Goal: Task Accomplishment & Management: Manage account settings

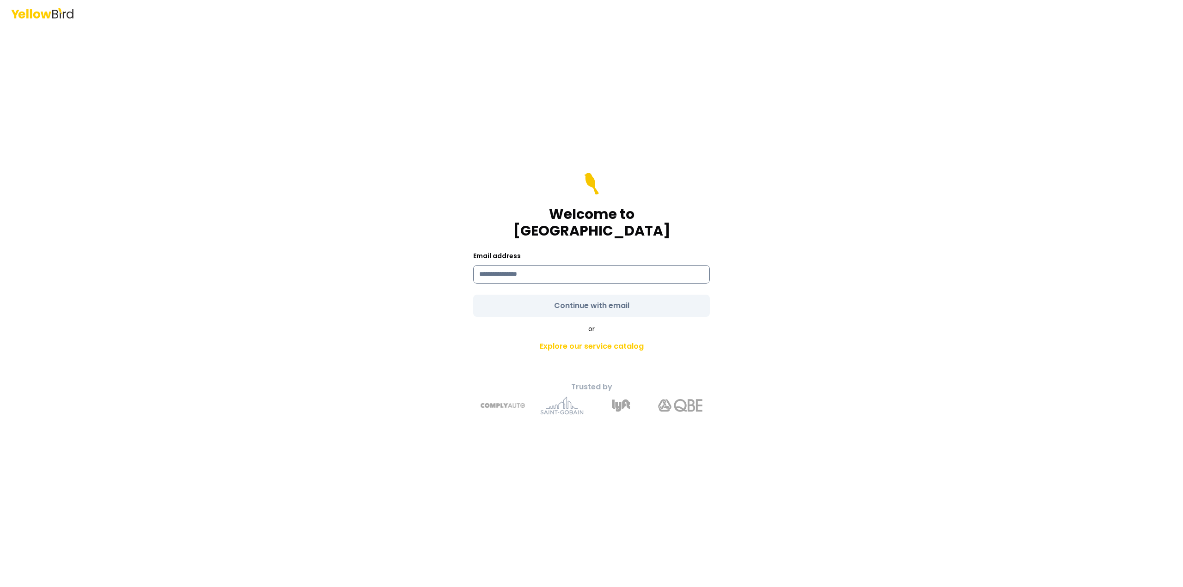
click at [575, 271] on input at bounding box center [591, 274] width 237 height 18
type input "**********"
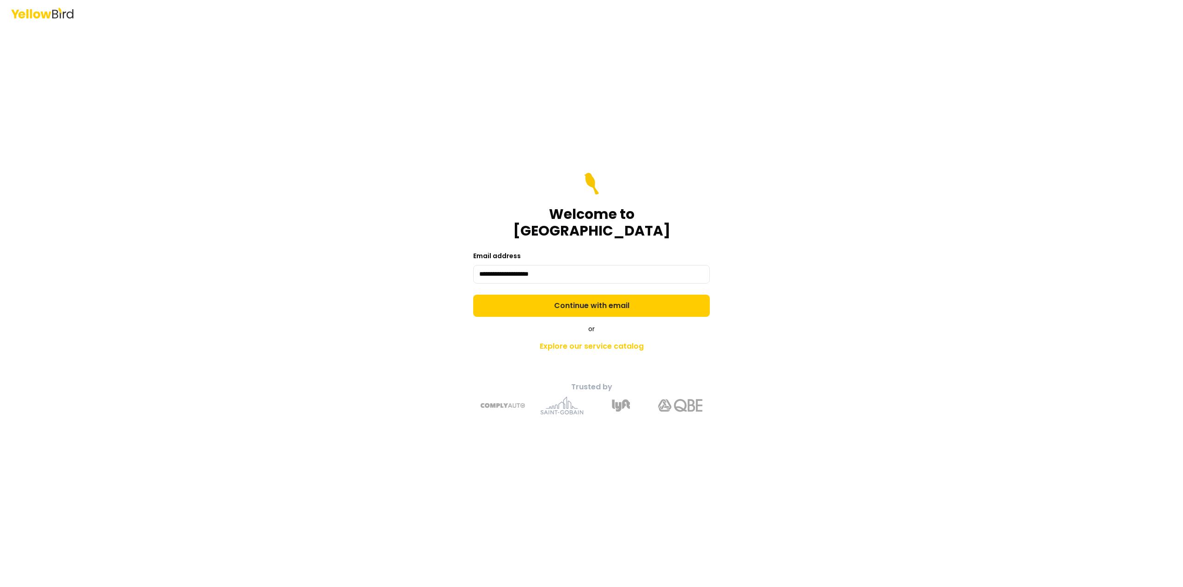
click at [862, 317] on div "**********" at bounding box center [591, 293] width 1183 height 587
click at [647, 302] on button "Continue with email" at bounding box center [591, 306] width 237 height 22
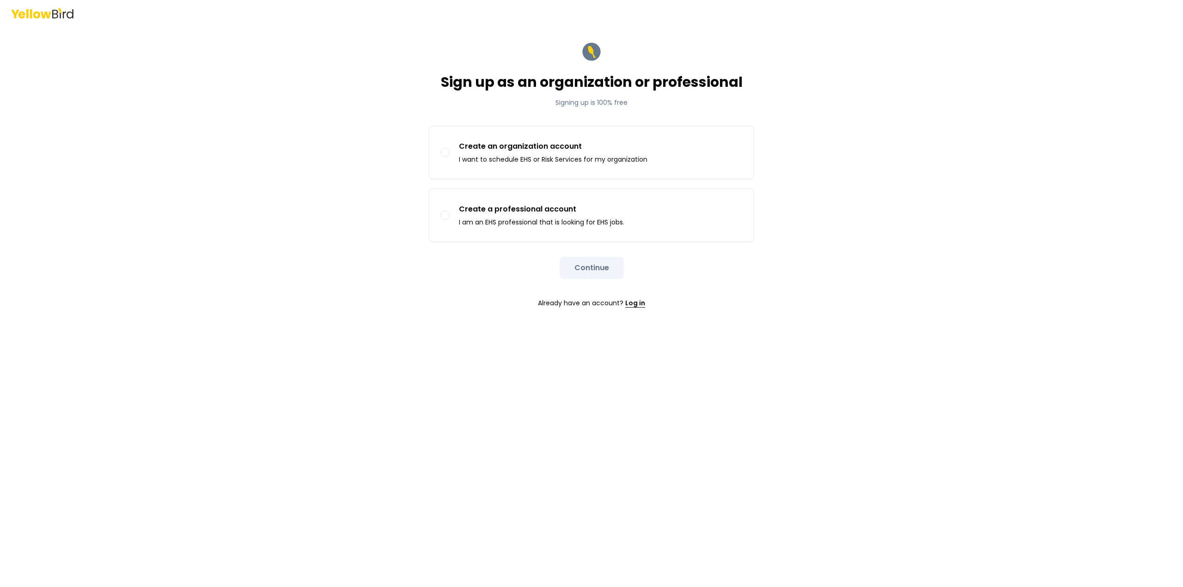
click at [636, 304] on link "Log in" at bounding box center [635, 303] width 20 height 18
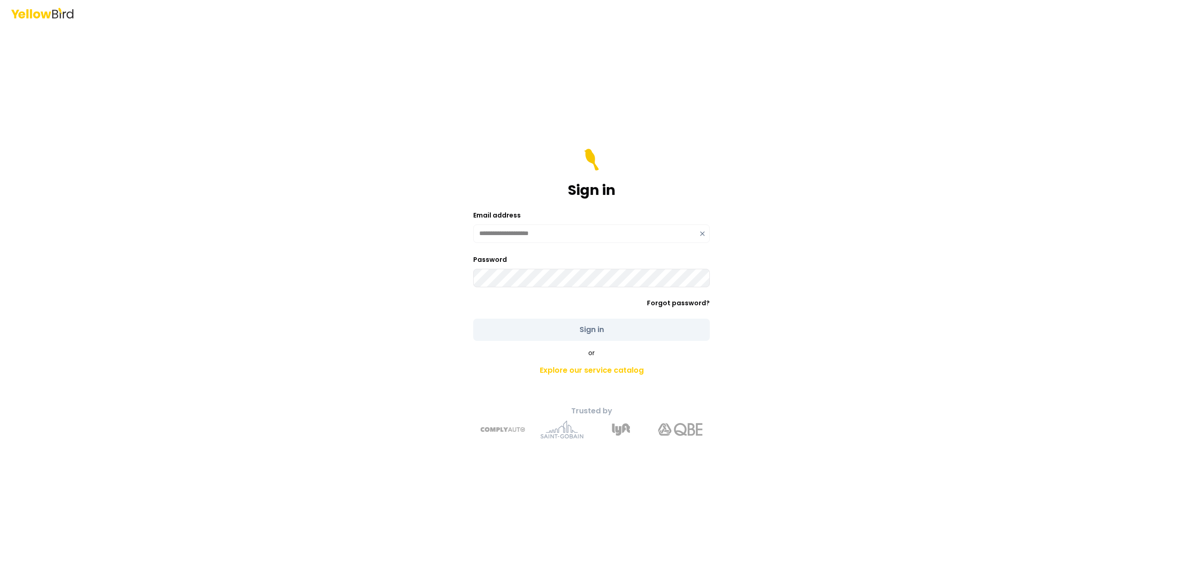
click at [751, 335] on div "**********" at bounding box center [591, 306] width 340 height 279
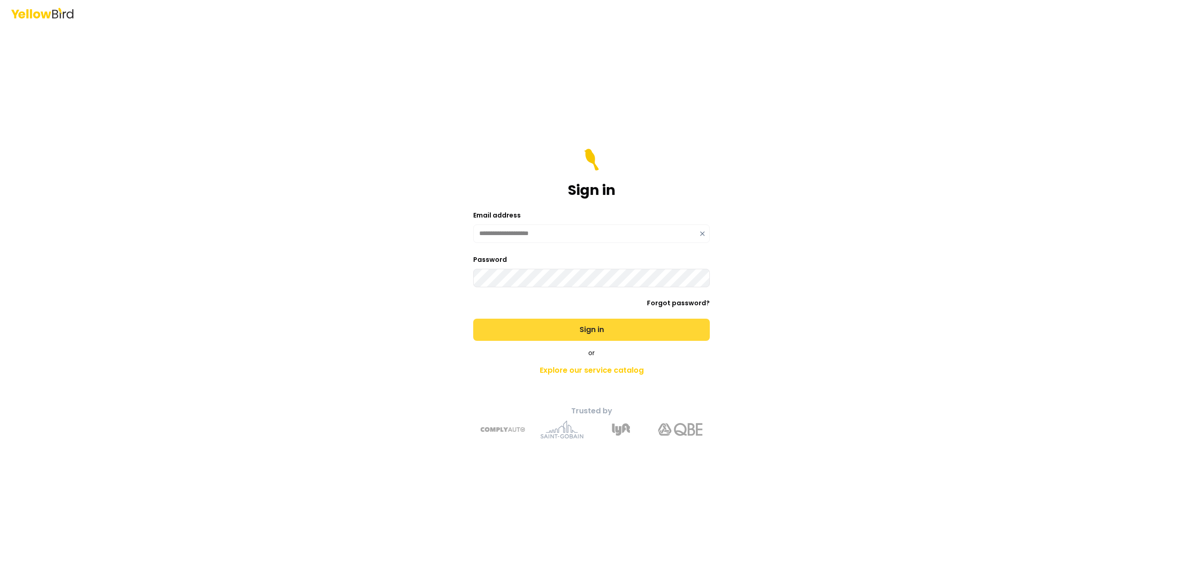
click at [572, 333] on button "Sign in" at bounding box center [591, 330] width 237 height 22
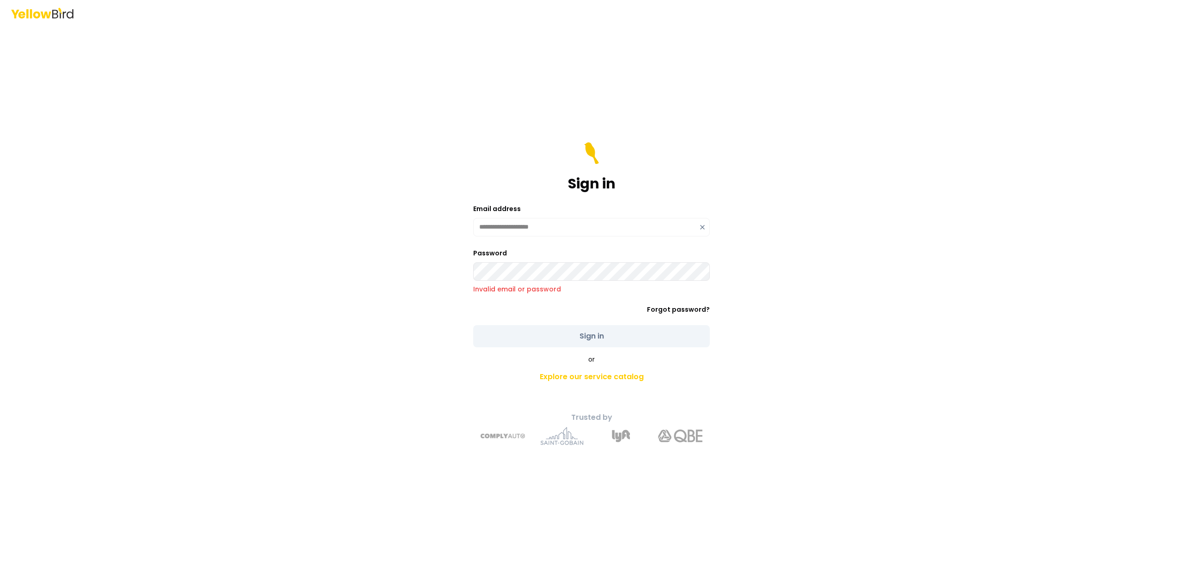
click at [704, 230] on icon at bounding box center [702, 227] width 7 height 7
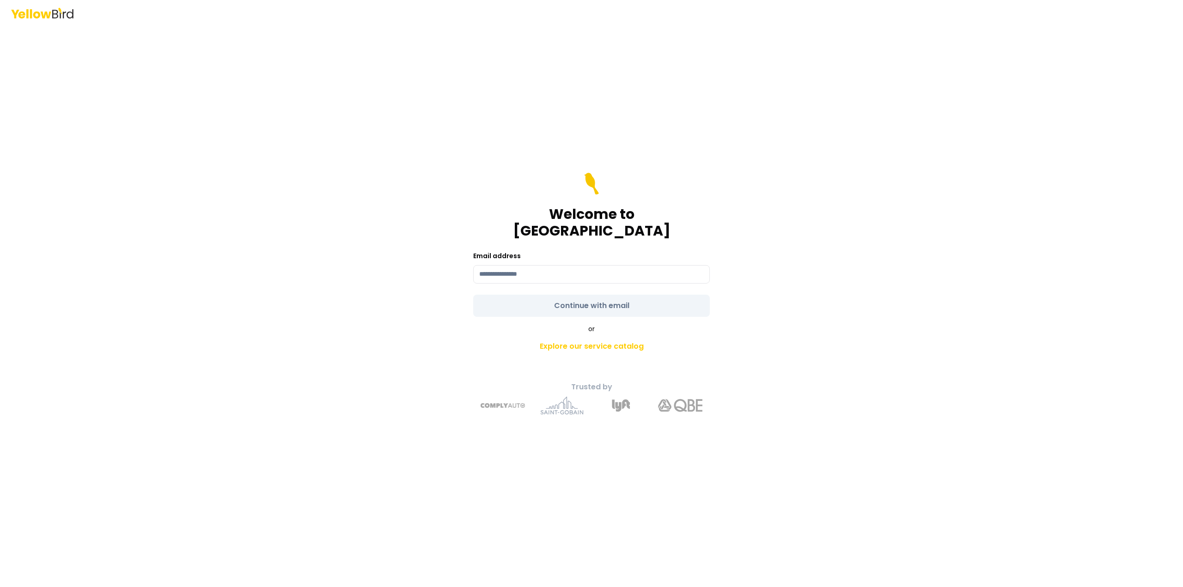
click at [64, 22] on header at bounding box center [591, 13] width 1183 height 26
click at [61, 20] on header at bounding box center [591, 13] width 1183 height 26
click at [55, 16] on icon at bounding box center [42, 13] width 62 height 11
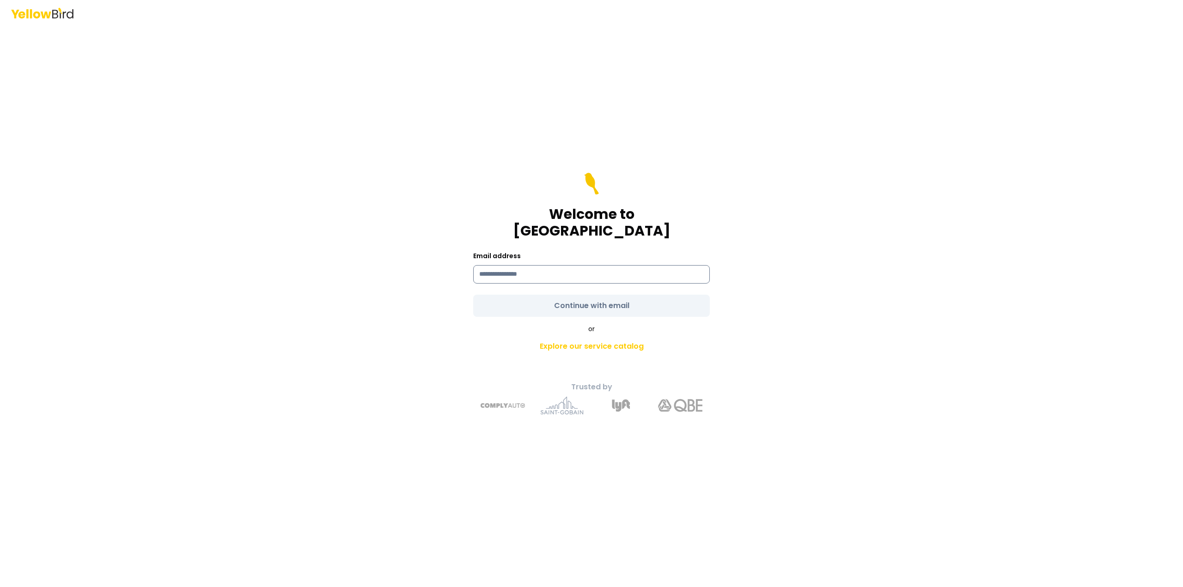
click at [645, 265] on input at bounding box center [591, 274] width 237 height 18
type input "**********"
drag, startPoint x: 894, startPoint y: 285, endPoint x: 887, endPoint y: 289, distance: 8.1
click at [893, 285] on div "**********" at bounding box center [591, 293] width 1183 height 587
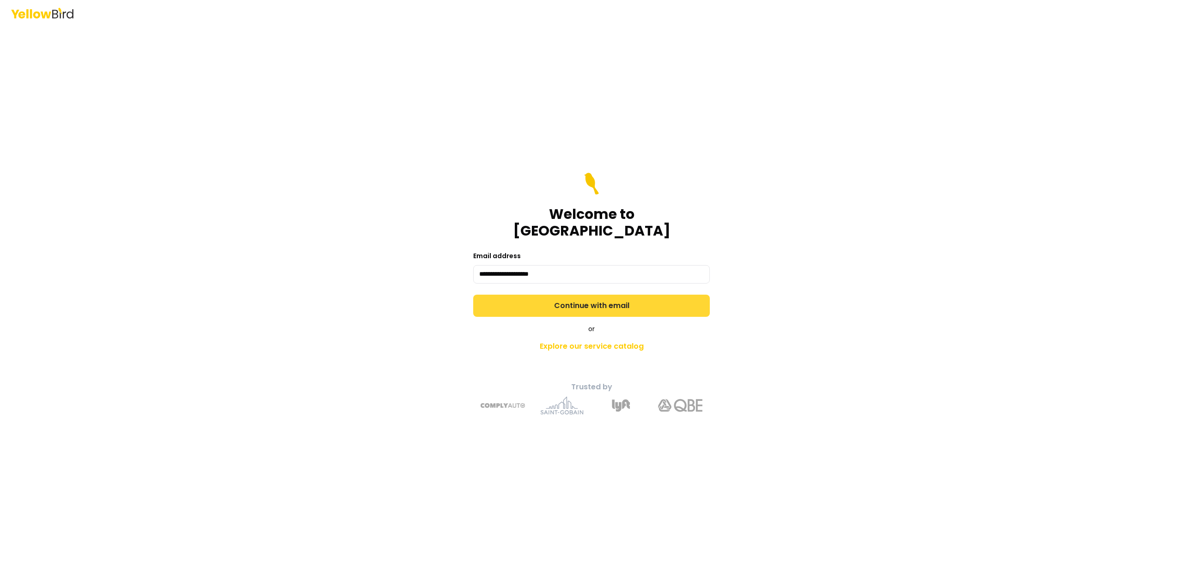
click at [664, 303] on button "Continue with email" at bounding box center [591, 306] width 237 height 22
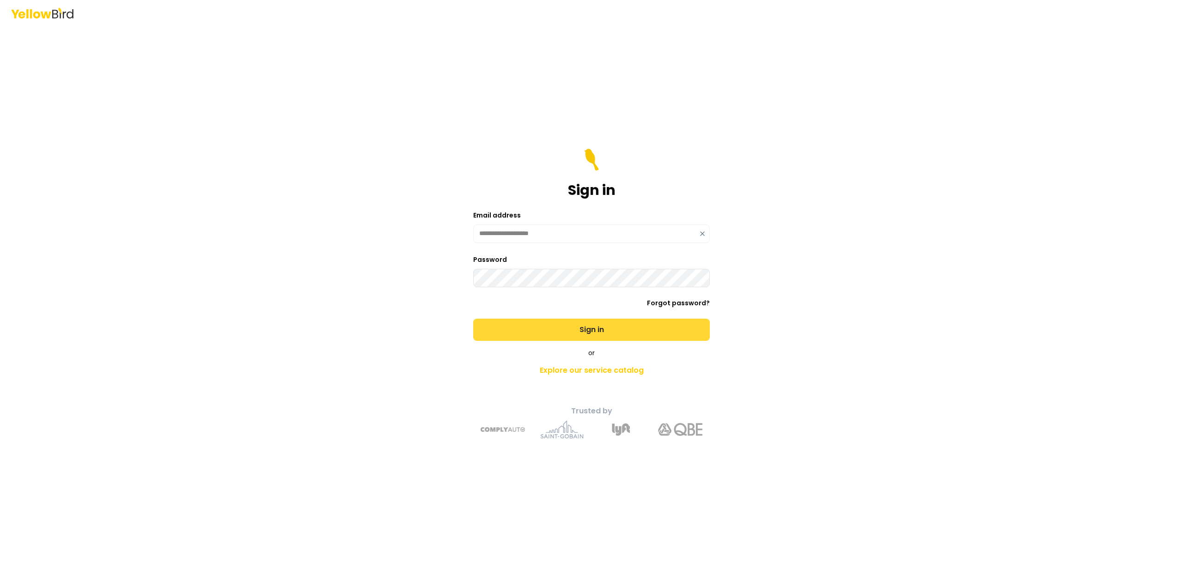
click at [570, 322] on button "Sign in" at bounding box center [591, 330] width 237 height 22
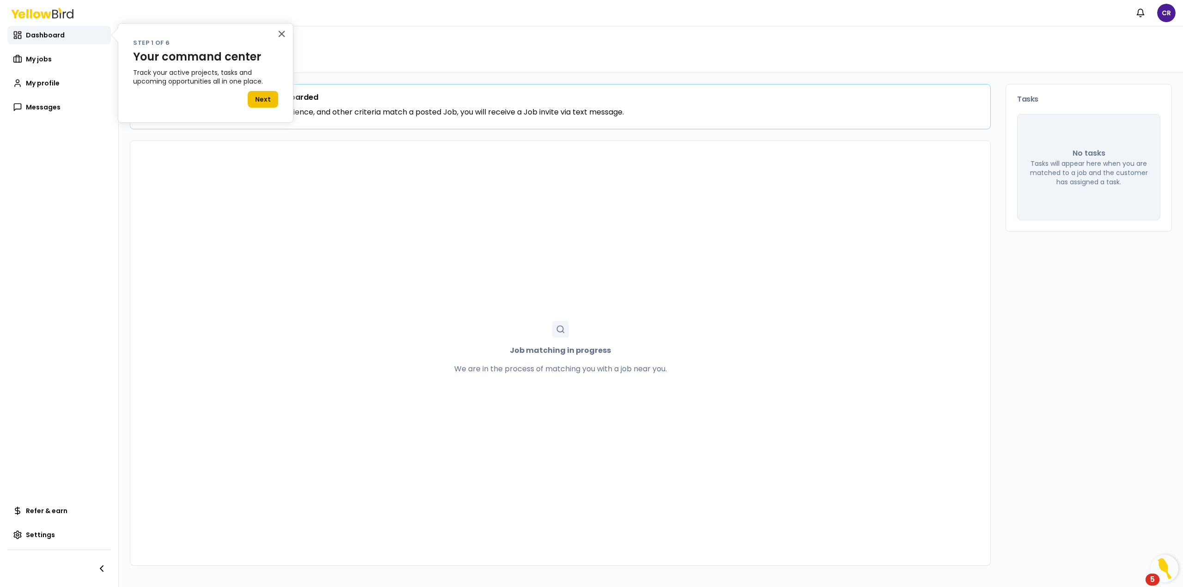
click at [265, 102] on button "Next" at bounding box center [263, 99] width 30 height 17
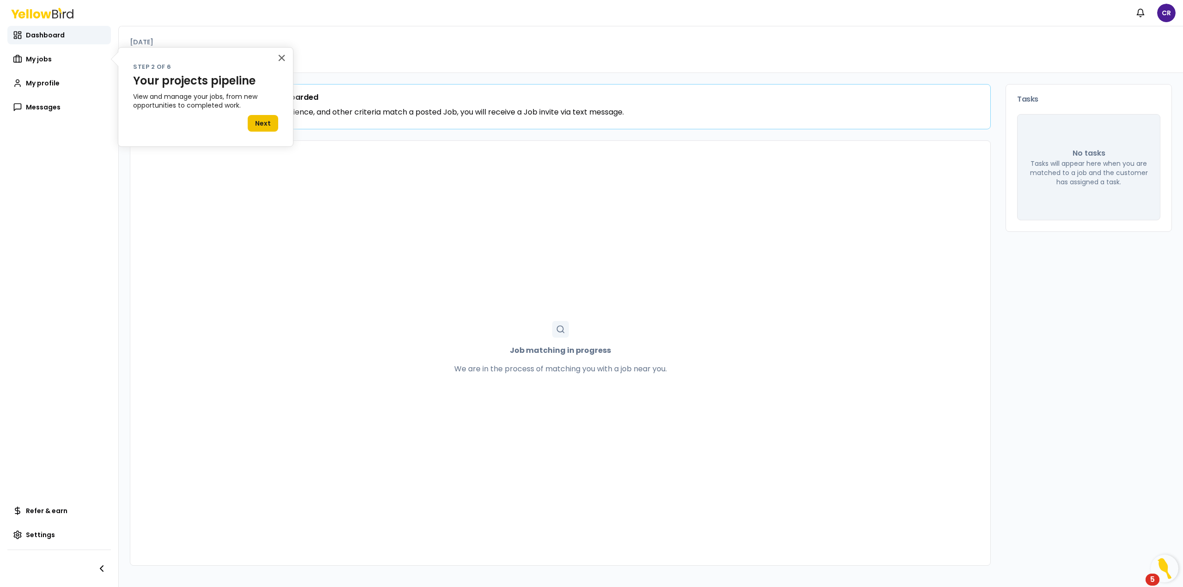
click at [267, 119] on button "Next" at bounding box center [263, 123] width 30 height 17
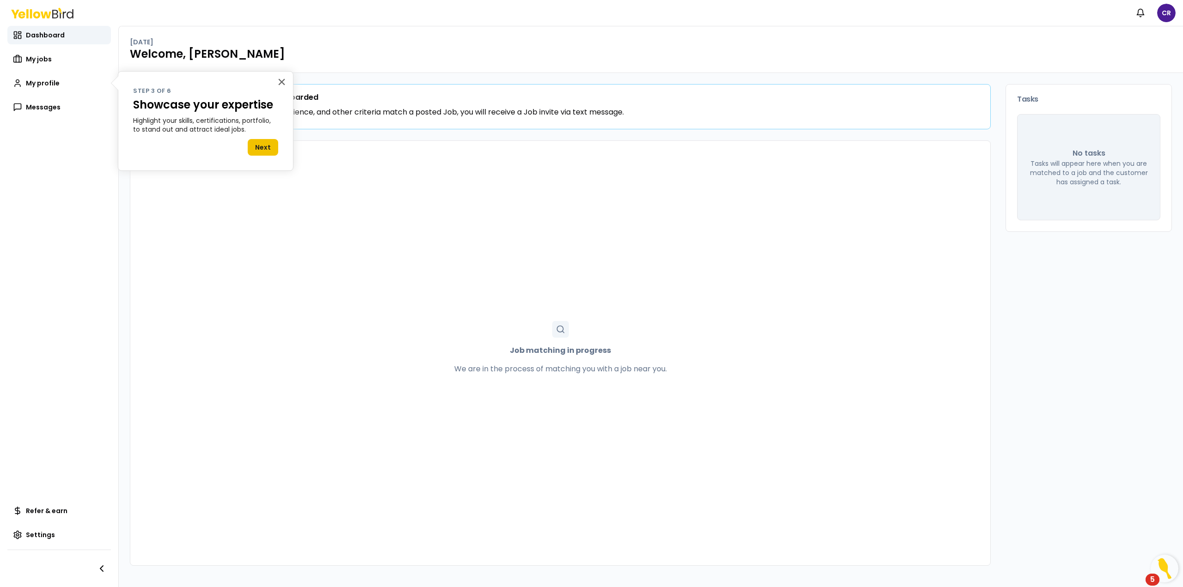
click at [267, 145] on button "Next" at bounding box center [263, 147] width 30 height 17
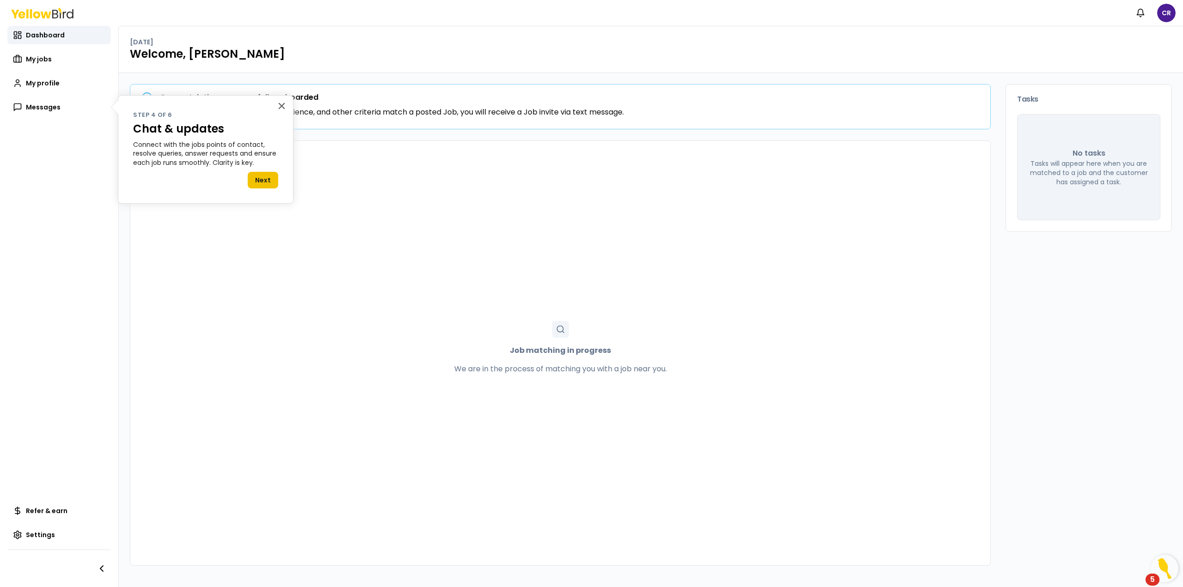
click at [272, 177] on button "Next" at bounding box center [263, 180] width 30 height 17
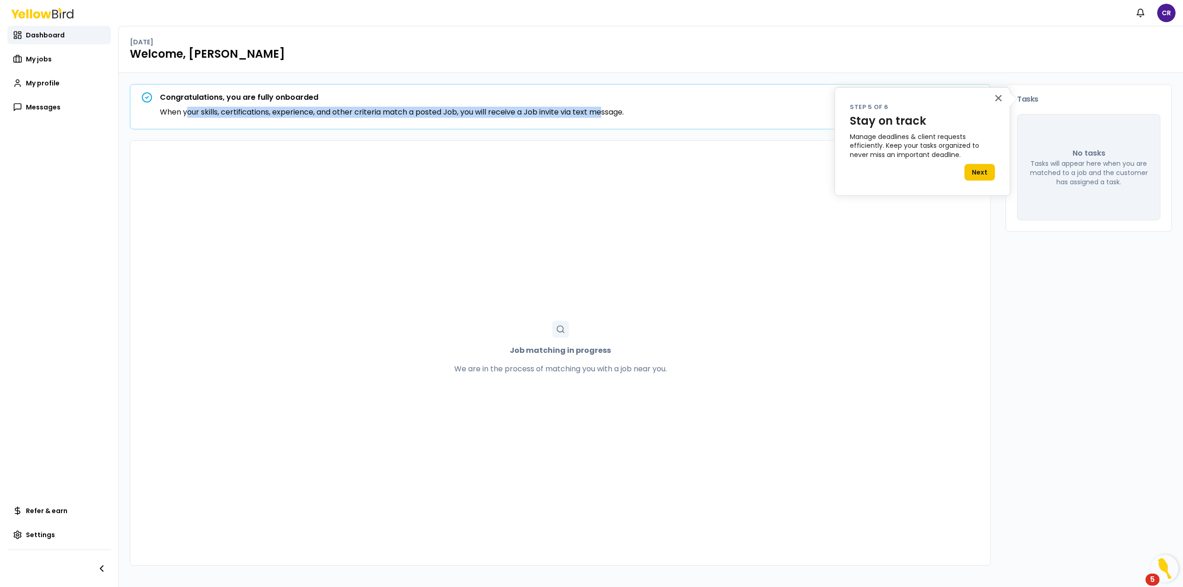
drag, startPoint x: 186, startPoint y: 115, endPoint x: 603, endPoint y: 129, distance: 416.9
click at [603, 129] on div "Congratulations, you are fully onboarded When your skills, certifications, expe…" at bounding box center [560, 106] width 861 height 45
click at [987, 179] on button "Next" at bounding box center [979, 172] width 30 height 17
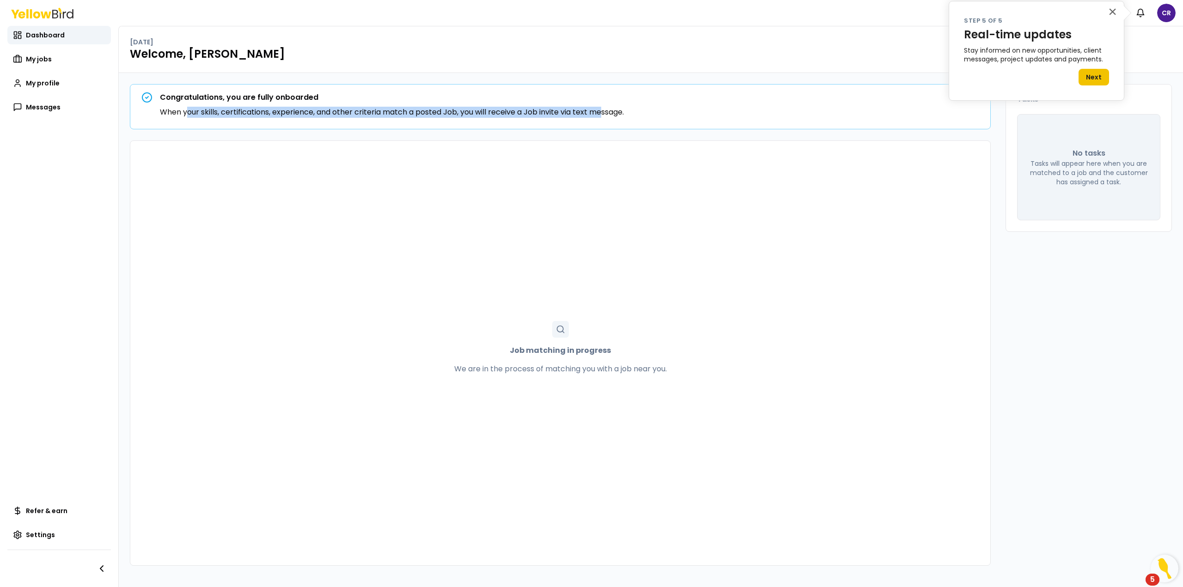
click at [1103, 76] on button "Next" at bounding box center [1093, 77] width 30 height 17
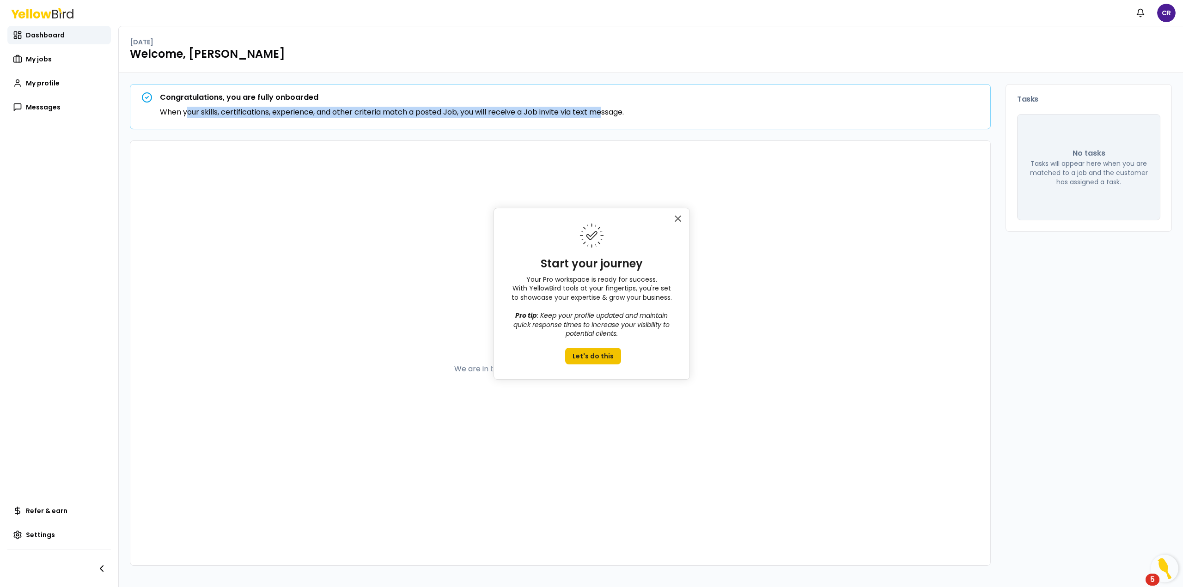
click at [598, 355] on button "Let's do this" at bounding box center [593, 356] width 56 height 17
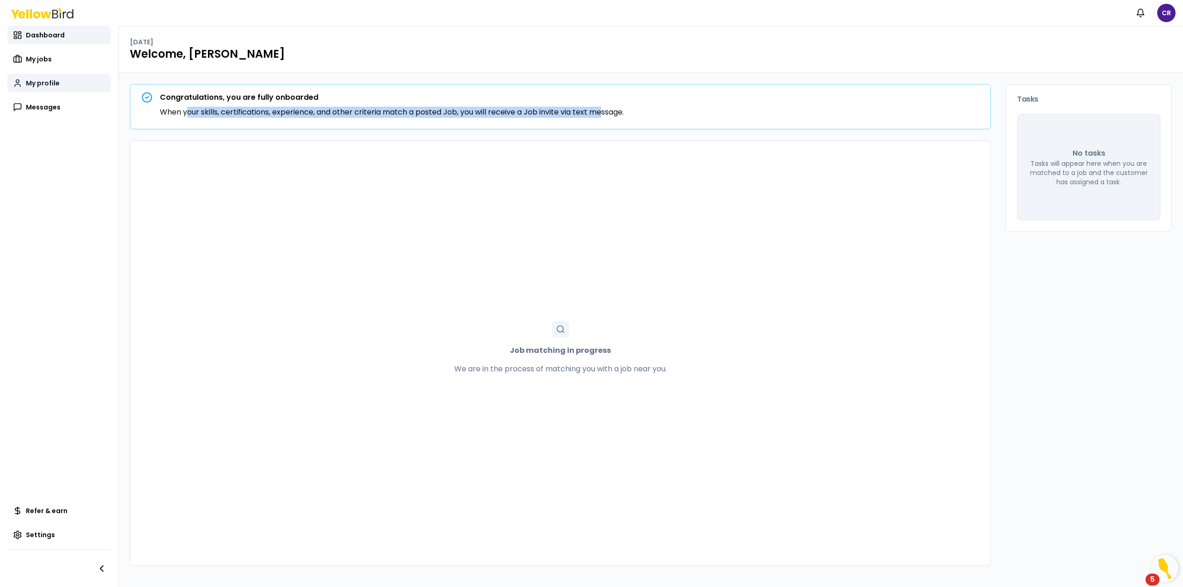
click at [48, 86] on span "My profile" at bounding box center [43, 83] width 34 height 9
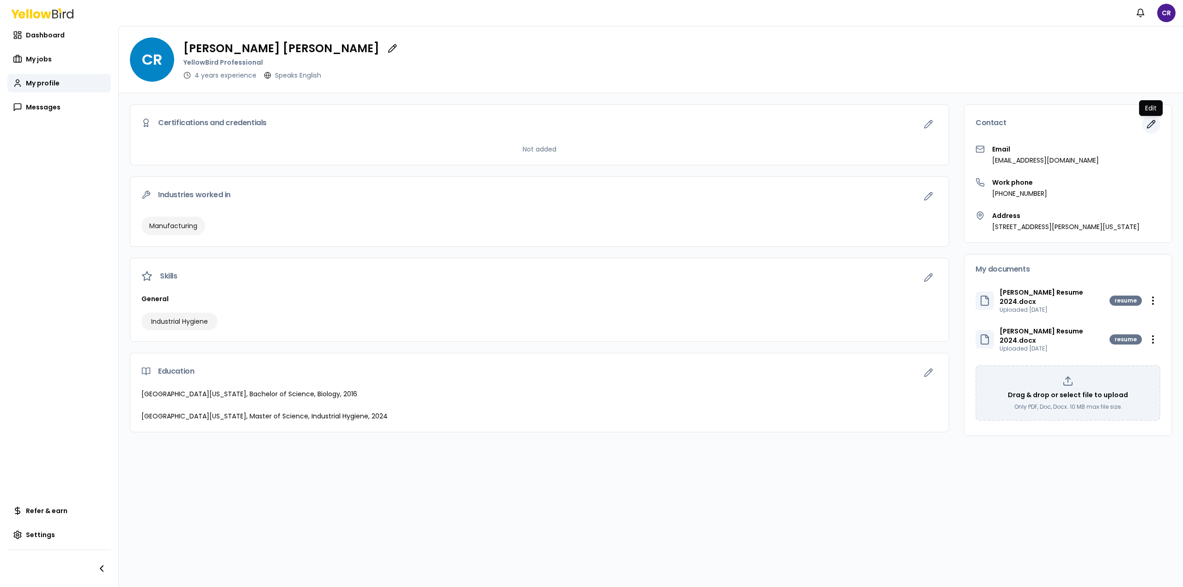
click at [1154, 123] on icon "button" at bounding box center [1150, 124] width 9 height 9
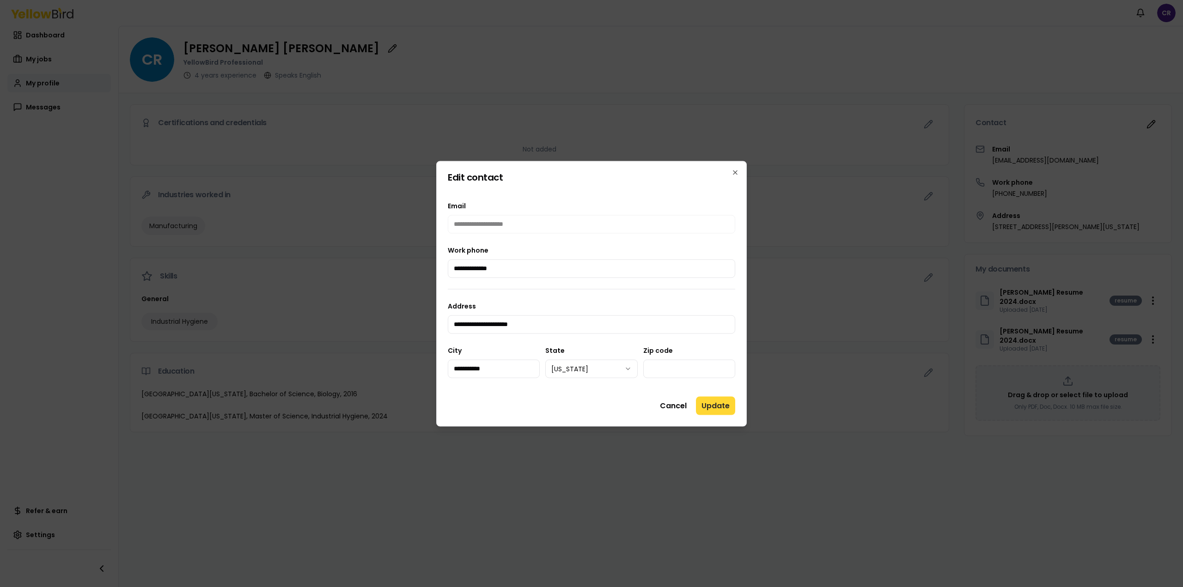
click at [730, 408] on button "Update" at bounding box center [715, 405] width 39 height 18
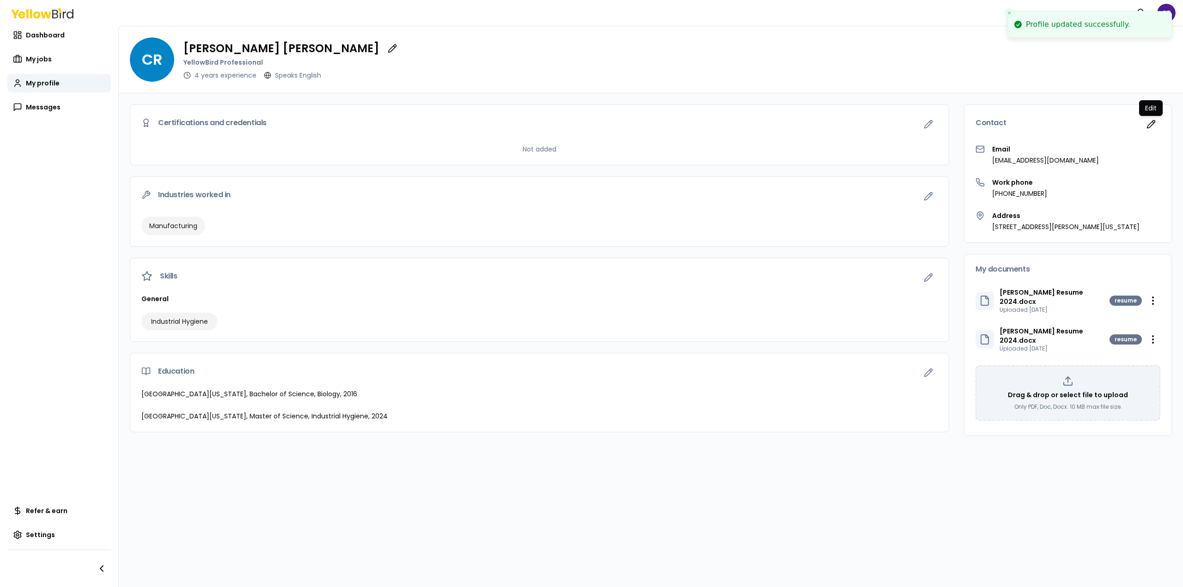
click at [982, 296] on icon at bounding box center [984, 300] width 11 height 11
click at [1152, 297] on html "Notifications CR Dashboard My jobs My profile Messages Refer & earn Settings CR…" at bounding box center [591, 293] width 1183 height 587
click at [1142, 314] on div "Download" at bounding box center [1130, 316] width 55 height 15
click at [987, 299] on icon at bounding box center [984, 300] width 11 height 11
click at [1152, 292] on html "Notifications CR Dashboard My jobs My profile Messages Refer & earn Settings CR…" at bounding box center [591, 293] width 1183 height 587
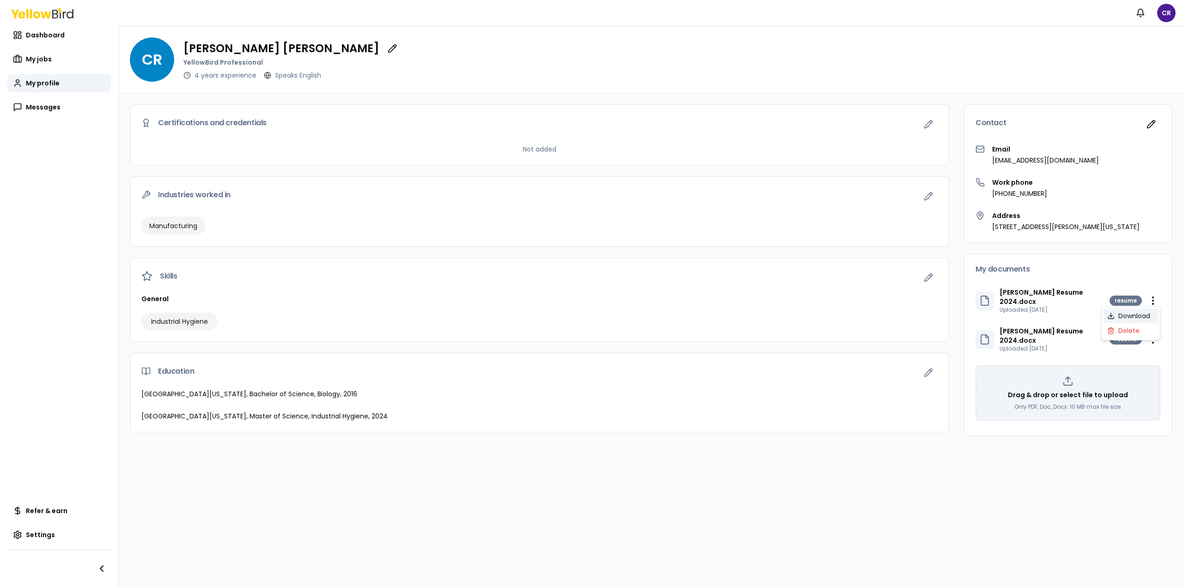
click at [1133, 313] on div "Download" at bounding box center [1130, 316] width 55 height 15
click at [983, 304] on div at bounding box center [984, 301] width 18 height 18
click at [383, 47] on button "button" at bounding box center [392, 48] width 18 height 18
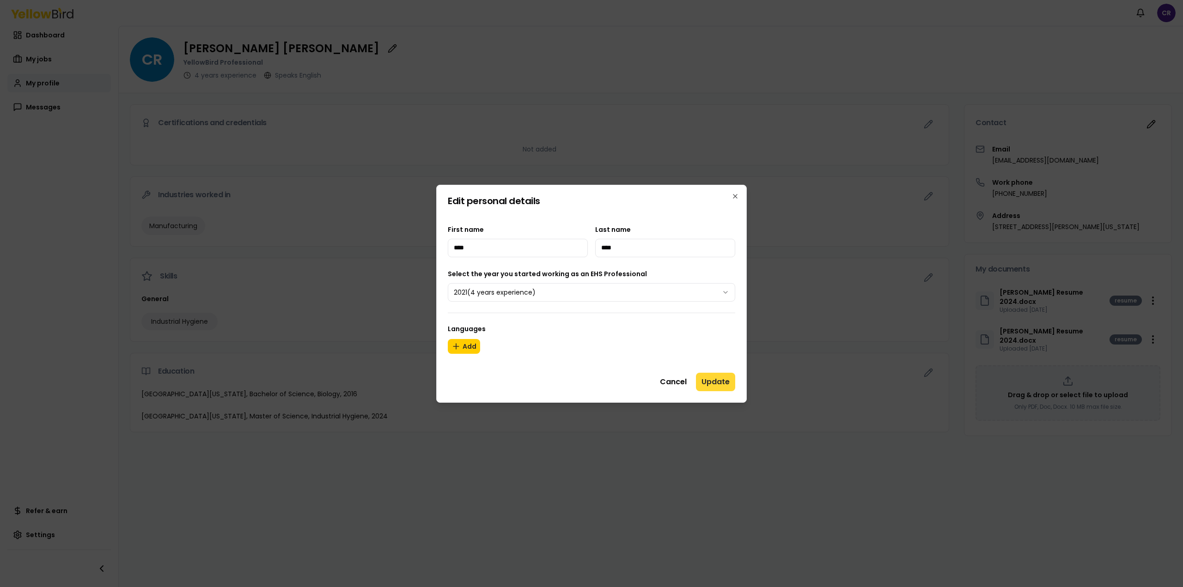
click at [715, 379] on button "Update" at bounding box center [715, 382] width 39 height 18
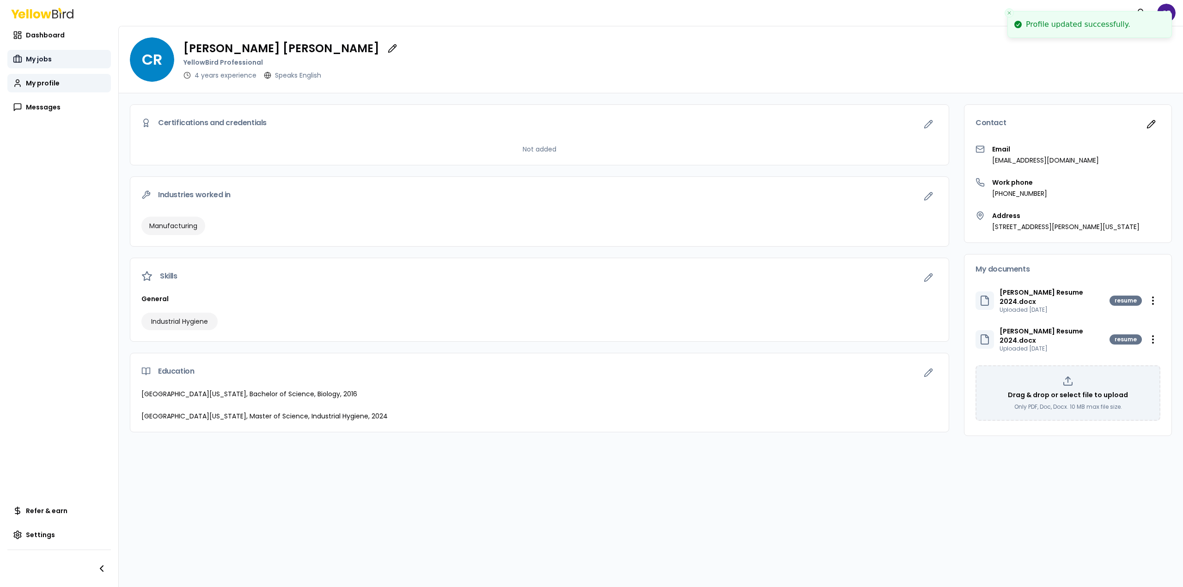
click at [37, 62] on span "My jobs" at bounding box center [39, 59] width 26 height 9
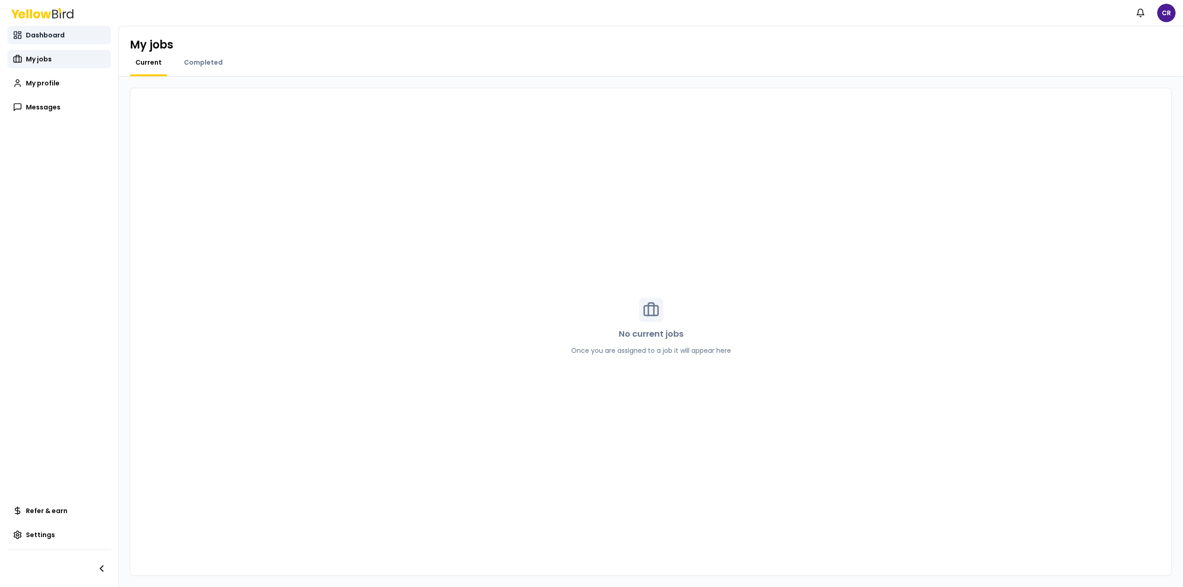
click at [54, 41] on link "Dashboard" at bounding box center [58, 35] width 103 height 18
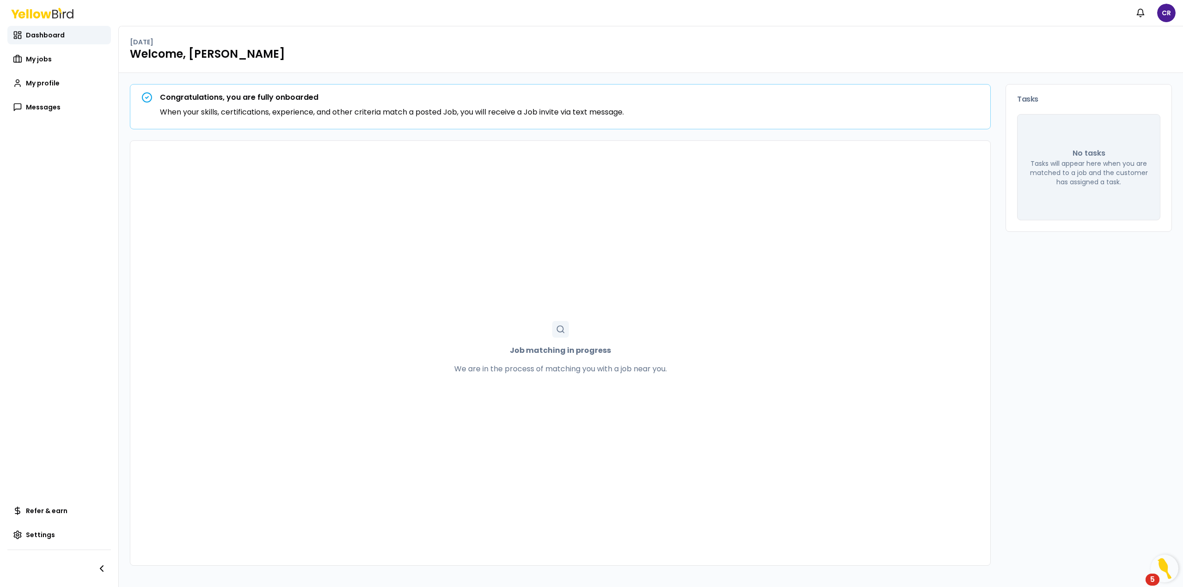
click at [48, 92] on div "Dashboard My jobs My profile Messages Messages Messages" at bounding box center [58, 71] width 103 height 91
click at [49, 89] on link "My profile" at bounding box center [58, 83] width 103 height 18
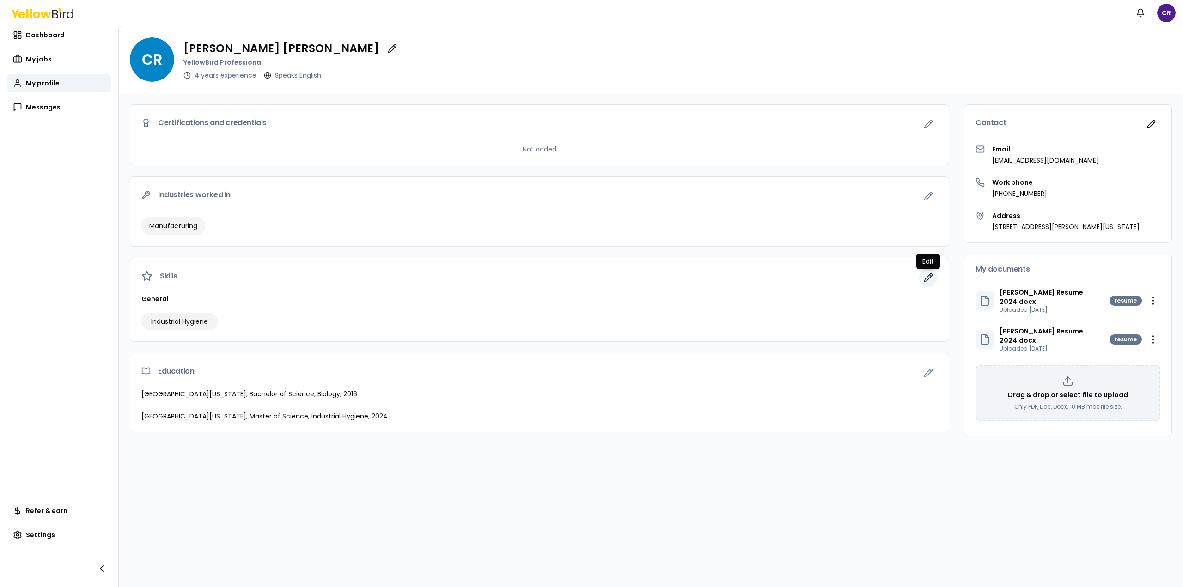
click at [924, 276] on icon "button" at bounding box center [927, 277] width 9 height 9
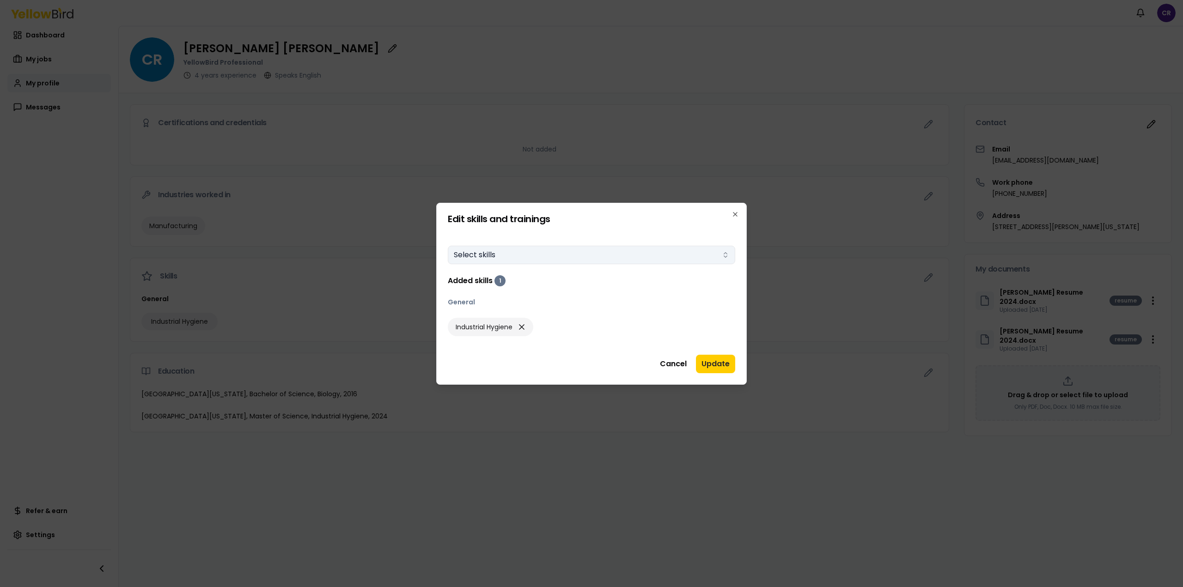
click at [571, 256] on button "Select skills" at bounding box center [591, 255] width 287 height 18
click at [738, 223] on div "Edit skills and trainings Skills Select skills Added skills 1 General Industria…" at bounding box center [591, 294] width 310 height 182
click at [733, 211] on icon "button" at bounding box center [734, 214] width 7 height 7
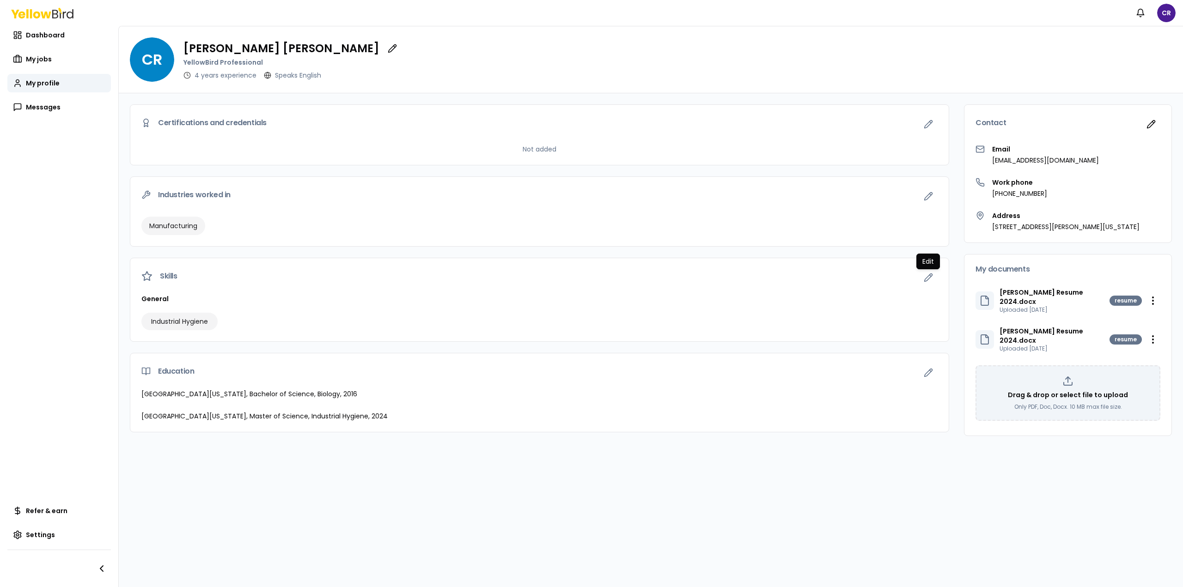
click at [562, 529] on div "Certifications and credentials Not added Industries worked in Manufacturing Ski…" at bounding box center [539, 340] width 819 height 472
click at [1166, 17] on html "Notifications CR Dashboard My jobs My profile Messages Refer & earn Settings CR…" at bounding box center [591, 293] width 1183 height 587
click at [1110, 113] on div "Log out" at bounding box center [1116, 121] width 114 height 24
